Goal: Information Seeking & Learning: Learn about a topic

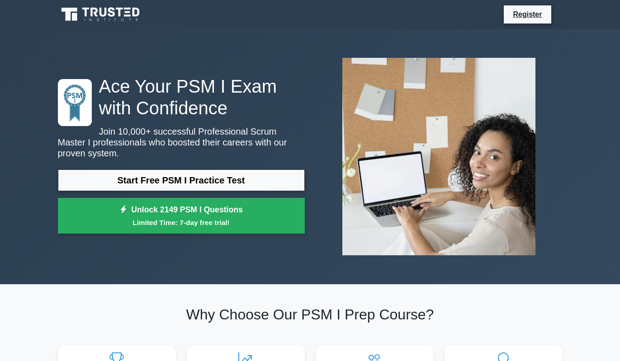
scroll to position [98, 0]
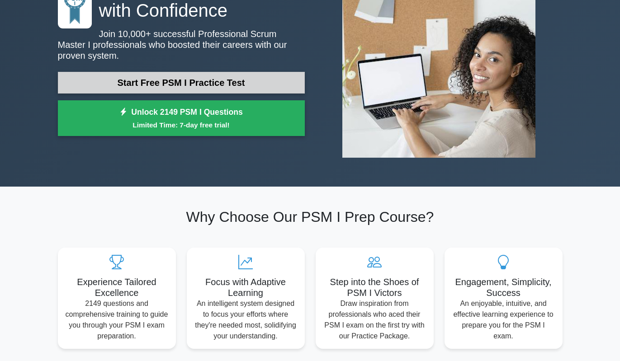
click at [261, 82] on link "Start Free PSM I Practice Test" at bounding box center [181, 83] width 247 height 22
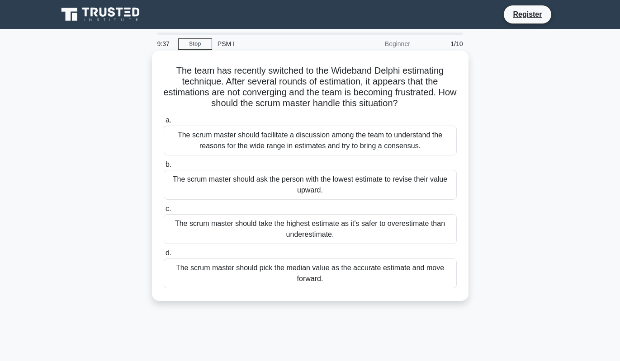
click at [281, 144] on div "The scrum master should facilitate a discussion among the team to understand th…" at bounding box center [310, 141] width 293 height 30
click at [164, 123] on input "a. The scrum master should facilitate a discussion among the team to understand…" at bounding box center [164, 120] width 0 height 6
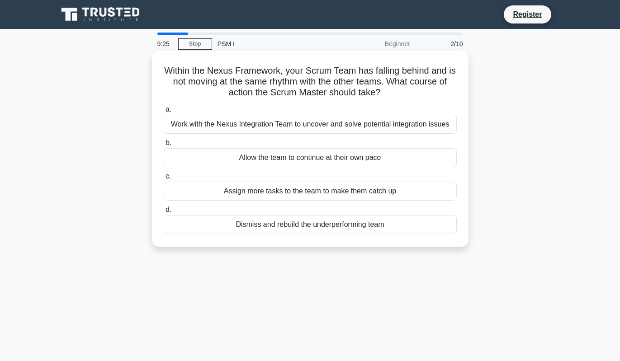
click at [310, 130] on div "Work with the Nexus Integration Team to uncover and solve potential integration…" at bounding box center [310, 124] width 293 height 19
click at [164, 113] on input "a. Work with the Nexus Integration Team to uncover and solve potential integrat…" at bounding box center [164, 110] width 0 height 6
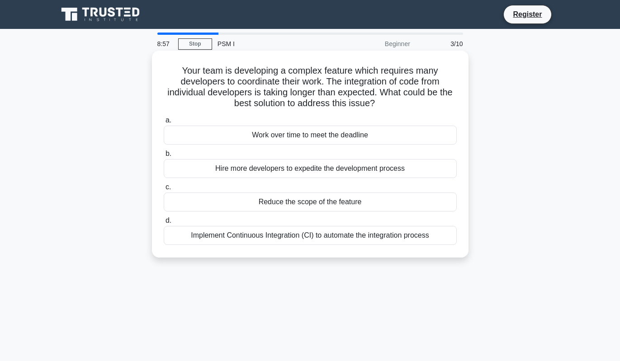
click at [293, 244] on div "Implement Continuous Integration (CI) to automate the integration process" at bounding box center [310, 235] width 293 height 19
click at [164, 224] on input "d. Implement Continuous Integration (CI) to automate the integration process" at bounding box center [164, 221] width 0 height 6
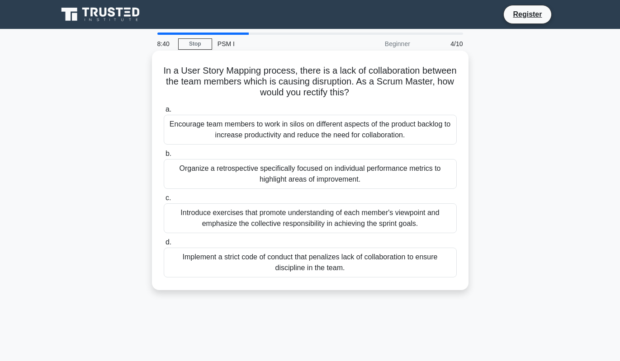
click at [387, 227] on div "Introduce exercises that promote understanding of each member's viewpoint and e…" at bounding box center [310, 218] width 293 height 30
click at [164, 201] on input "c. Introduce exercises that promote understanding of each member's viewpoint an…" at bounding box center [164, 198] width 0 height 6
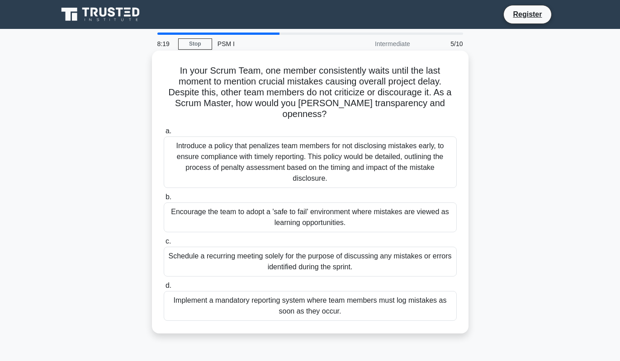
click at [375, 205] on div "Encourage the team to adopt a 'safe to fail' environment where mistakes are vie…" at bounding box center [310, 217] width 293 height 30
click at [164, 200] on input "b. Encourage the team to adopt a 'safe to fail' environment where mistakes are …" at bounding box center [164, 197] width 0 height 6
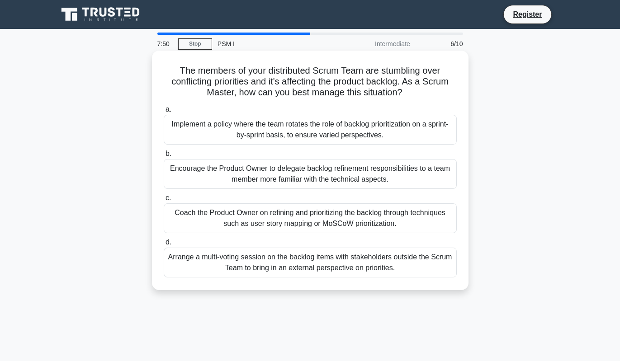
click at [341, 276] on div "Arrange a multi-voting session on the backlog items with stakeholders outside t…" at bounding box center [310, 263] width 293 height 30
click at [164, 245] on input "d. Arrange a multi-voting session on the backlog items with stakeholders outsid…" at bounding box center [164, 243] width 0 height 6
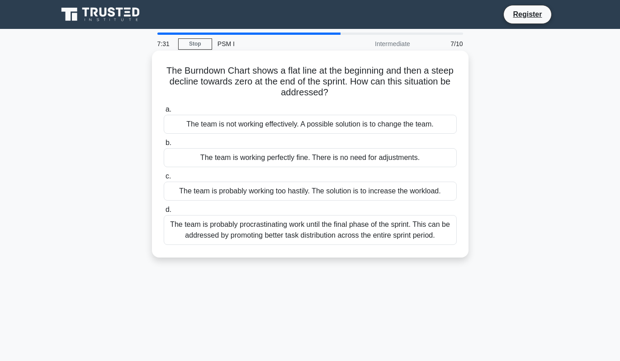
click at [418, 241] on div "The team is probably procrastinating work until the final phase of the sprint. …" at bounding box center [310, 230] width 293 height 30
click at [164, 213] on input "d. The team is probably procrastinating work until the final phase of the sprin…" at bounding box center [164, 210] width 0 height 6
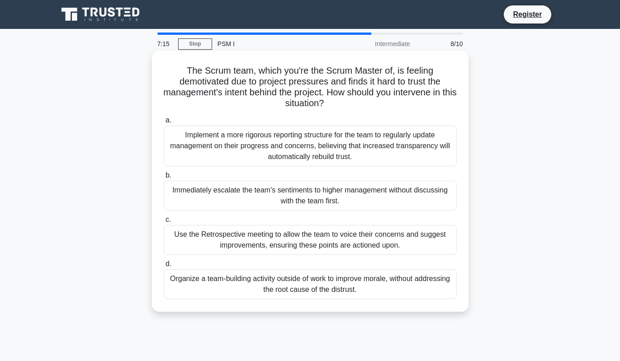
click at [359, 237] on div "Use the Retrospective meeting to allow the team to voice their concerns and sug…" at bounding box center [310, 240] width 293 height 30
click at [164, 223] on input "c. Use the Retrospective meeting to allow the team to voice their concerns and …" at bounding box center [164, 220] width 0 height 6
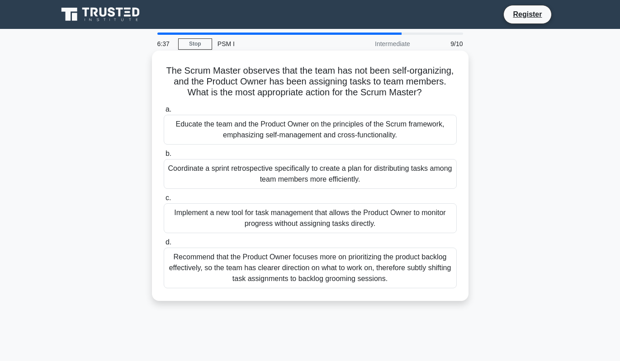
click at [384, 134] on div "Educate the team and the Product Owner on the principles of the Scrum framework…" at bounding box center [310, 130] width 293 height 30
click at [164, 113] on input "a. Educate the team and the Product Owner on the principles of the Scrum framew…" at bounding box center [164, 110] width 0 height 6
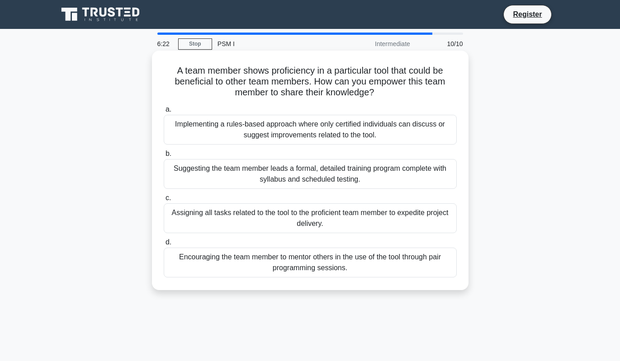
click at [373, 258] on div "Encouraging the team member to mentor others in the use of the tool through pai…" at bounding box center [310, 263] width 293 height 30
click at [164, 245] on input "d. Encouraging the team member to mentor others in the use of the tool through …" at bounding box center [164, 243] width 0 height 6
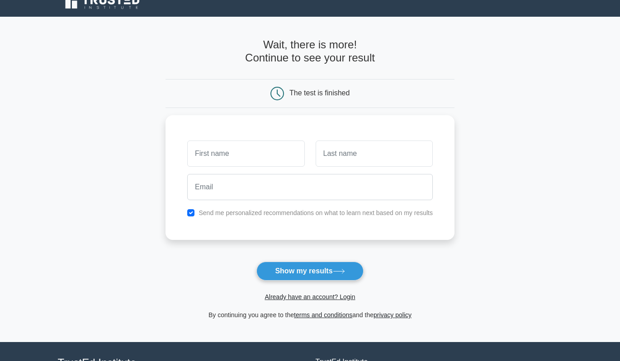
scroll to position [17, 0]
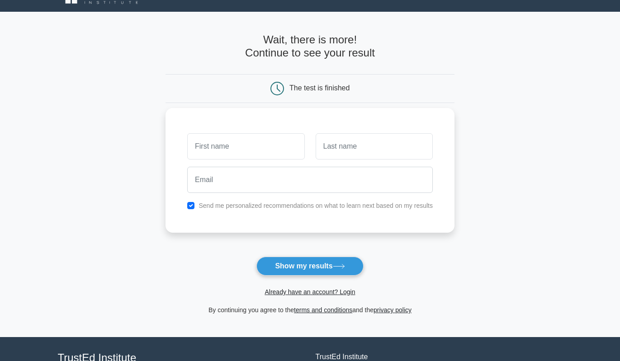
click at [273, 207] on label "Send me personalized recommendations on what to learn next based on my results" at bounding box center [315, 205] width 234 height 7
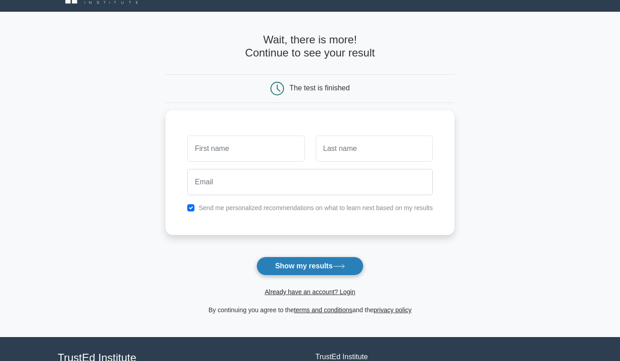
click at [298, 258] on button "Show my results" at bounding box center [309, 266] width 107 height 19
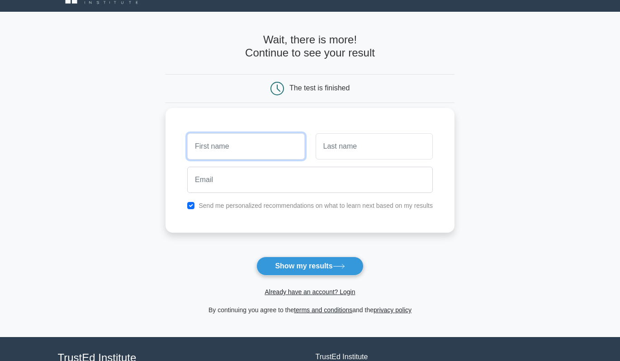
click at [268, 153] on input "text" at bounding box center [245, 146] width 117 height 26
type input "M"
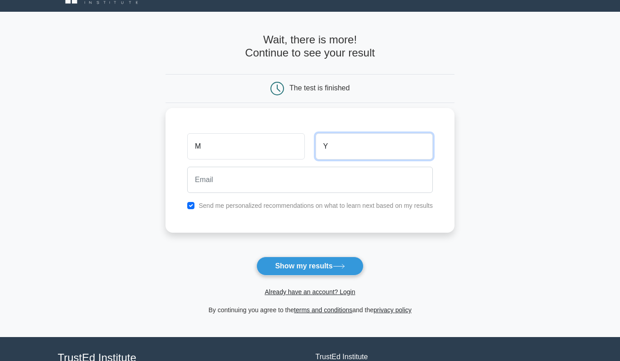
type input "Y"
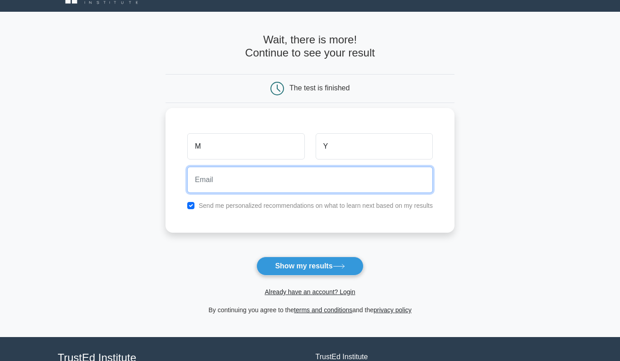
click at [276, 172] on input "email" at bounding box center [309, 180] width 245 height 26
type input "[EMAIL_ADDRESS][DOMAIN_NAME]"
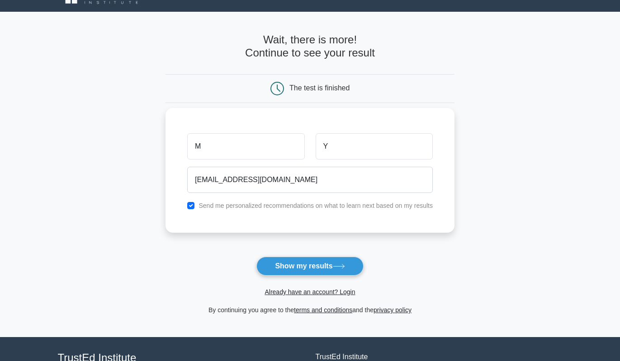
click at [248, 203] on label "Send me personalized recommendations on what to learn next based on my results" at bounding box center [315, 205] width 234 height 7
click at [249, 209] on label "Send me personalized recommendations on what to learn next based on my results" at bounding box center [315, 205] width 234 height 7
click at [194, 204] on input "checkbox" at bounding box center [190, 205] width 7 height 7
checkbox input "false"
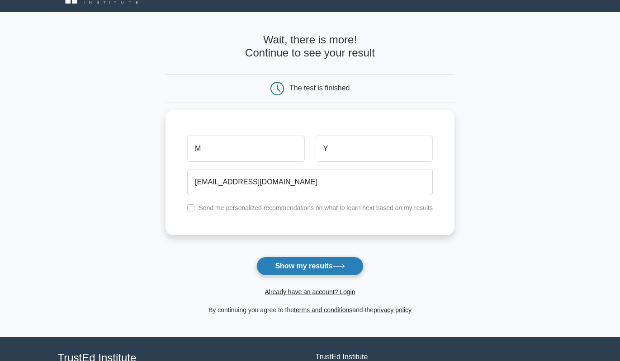
click at [278, 259] on button "Show my results" at bounding box center [309, 266] width 107 height 19
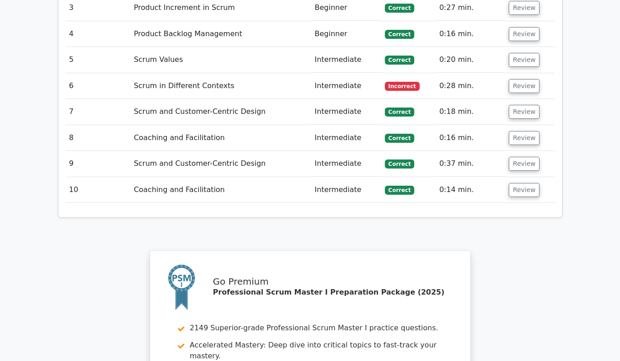
scroll to position [1190, 0]
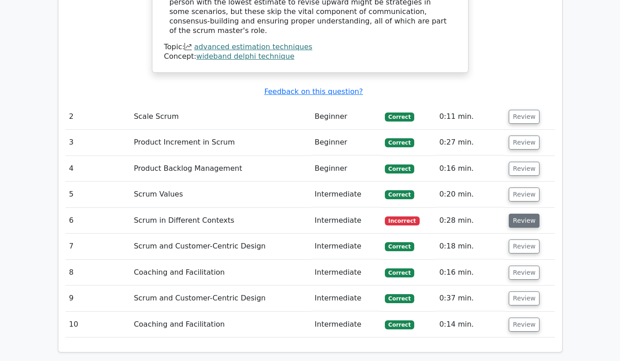
click at [525, 214] on button "Review" at bounding box center [523, 221] width 31 height 14
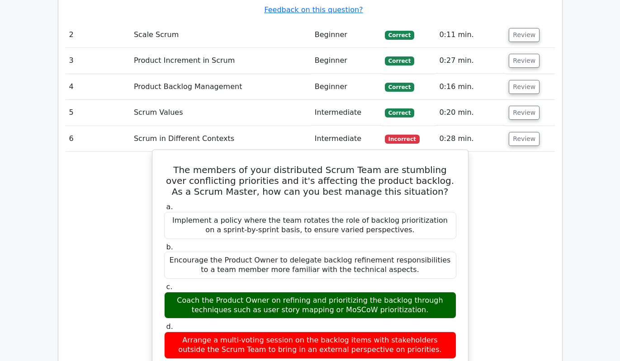
scroll to position [1286, 0]
